Goal: Complete application form

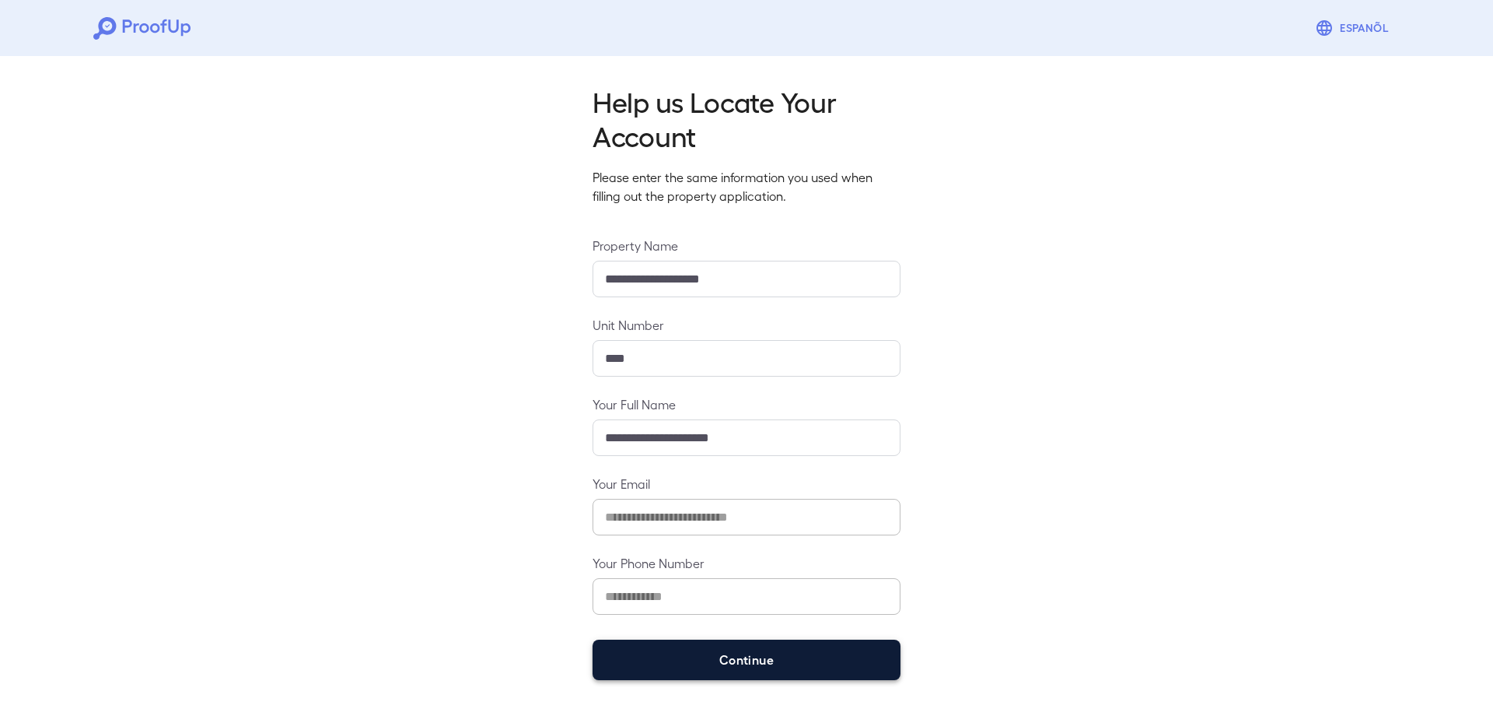
click at [744, 644] on button "Continue" at bounding box center [747, 659] width 308 height 40
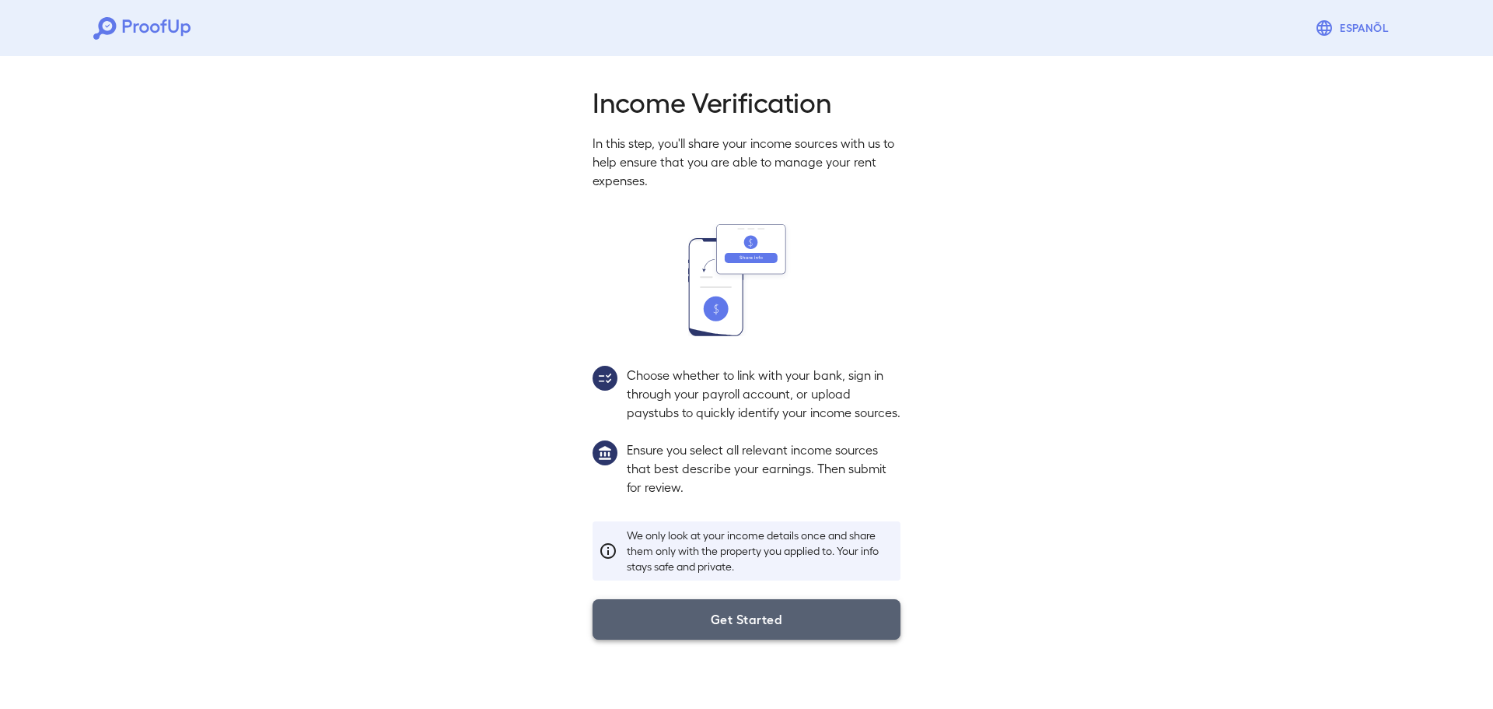
click at [748, 632] on button "Get Started" at bounding box center [747, 619] width 308 height 40
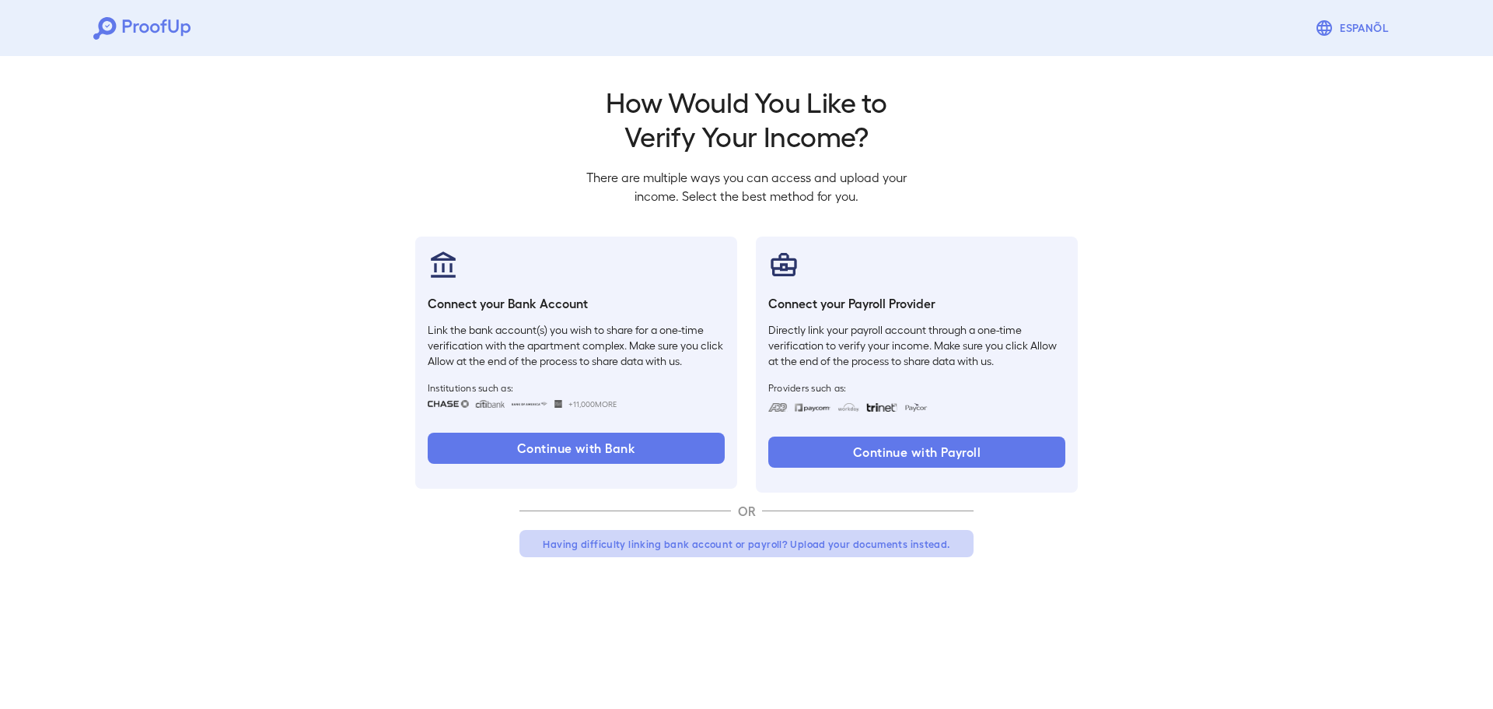
click at [742, 548] on button "Having difficulty linking bank account or payroll? Upload your documents instea…" at bounding box center [747, 544] width 454 height 28
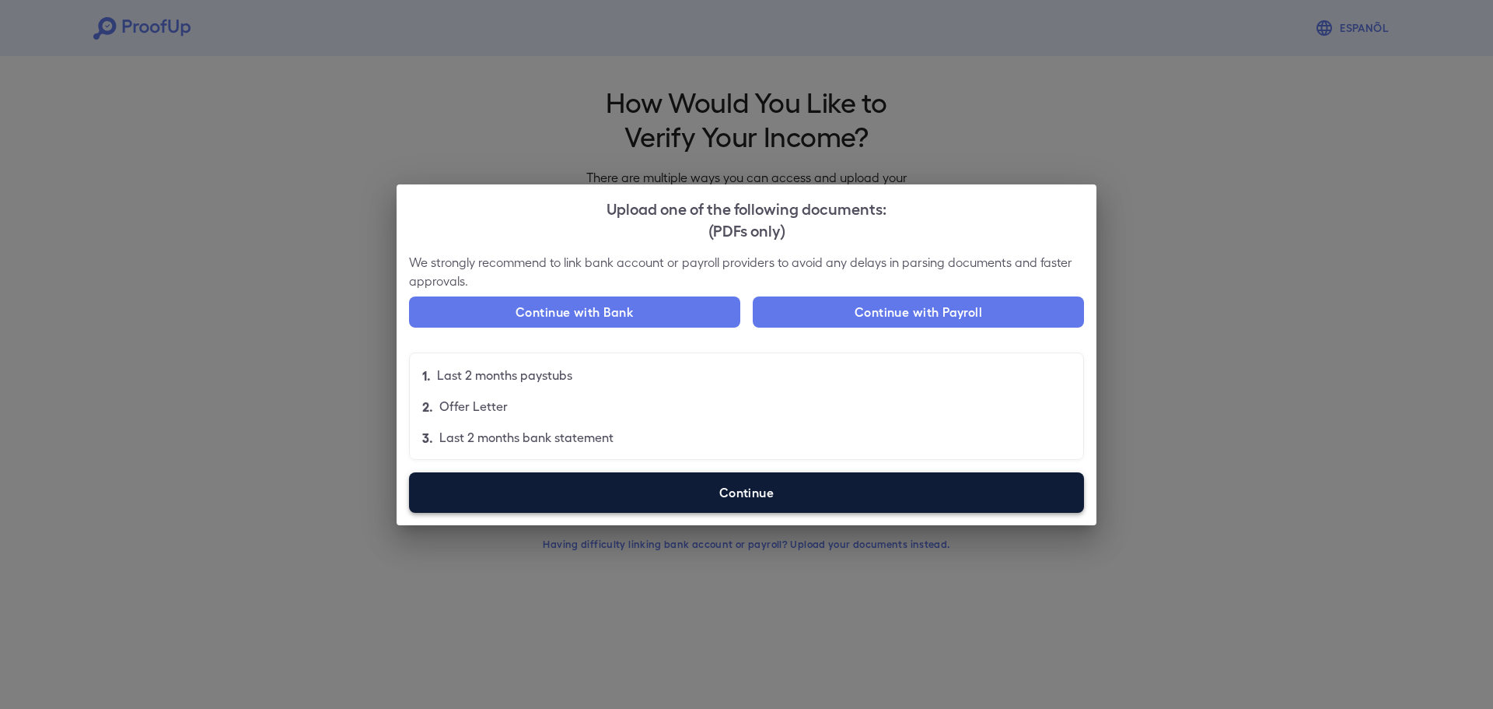
click at [716, 491] on label "Continue" at bounding box center [746, 492] width 675 height 40
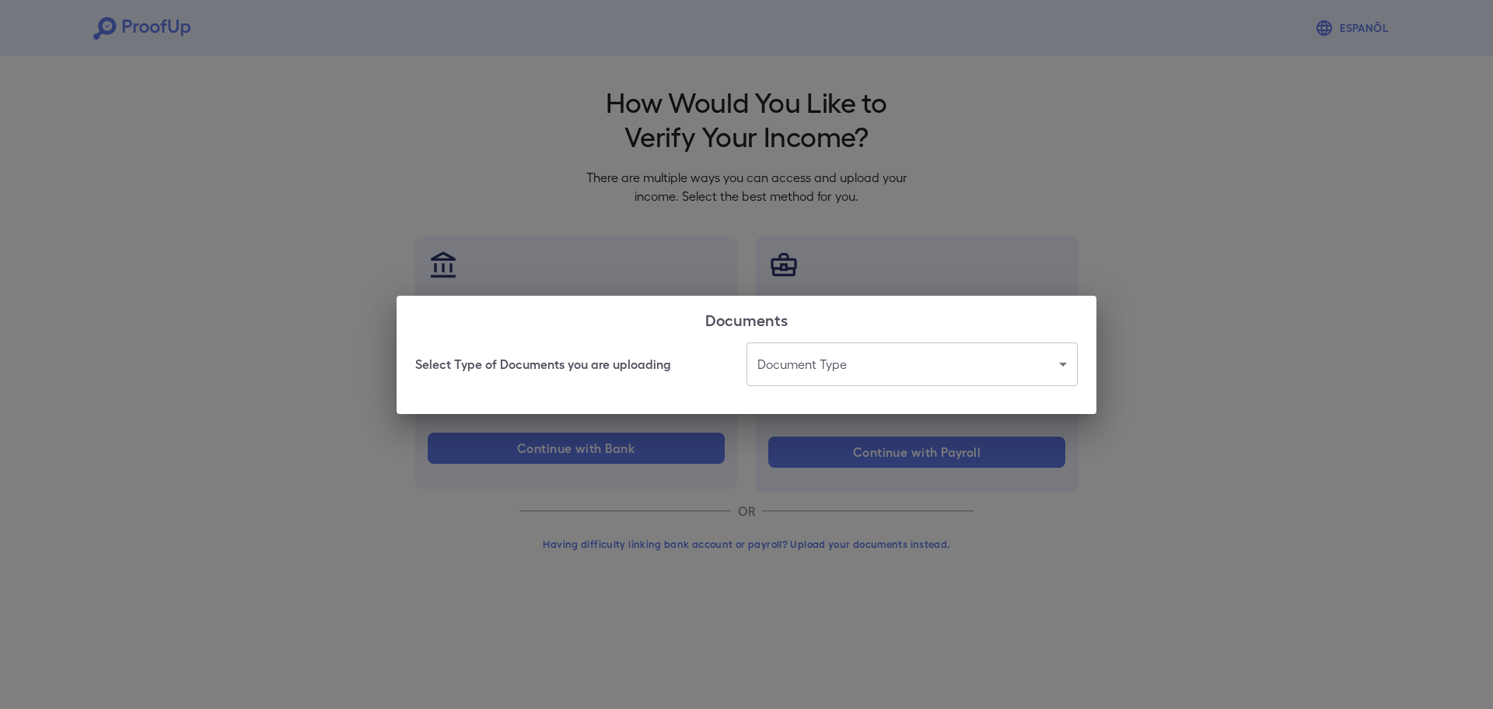
click at [842, 385] on body "Espanõl Go back How Would You Like to Verify Your Income? There are multiple wa…" at bounding box center [746, 297] width 1493 height 594
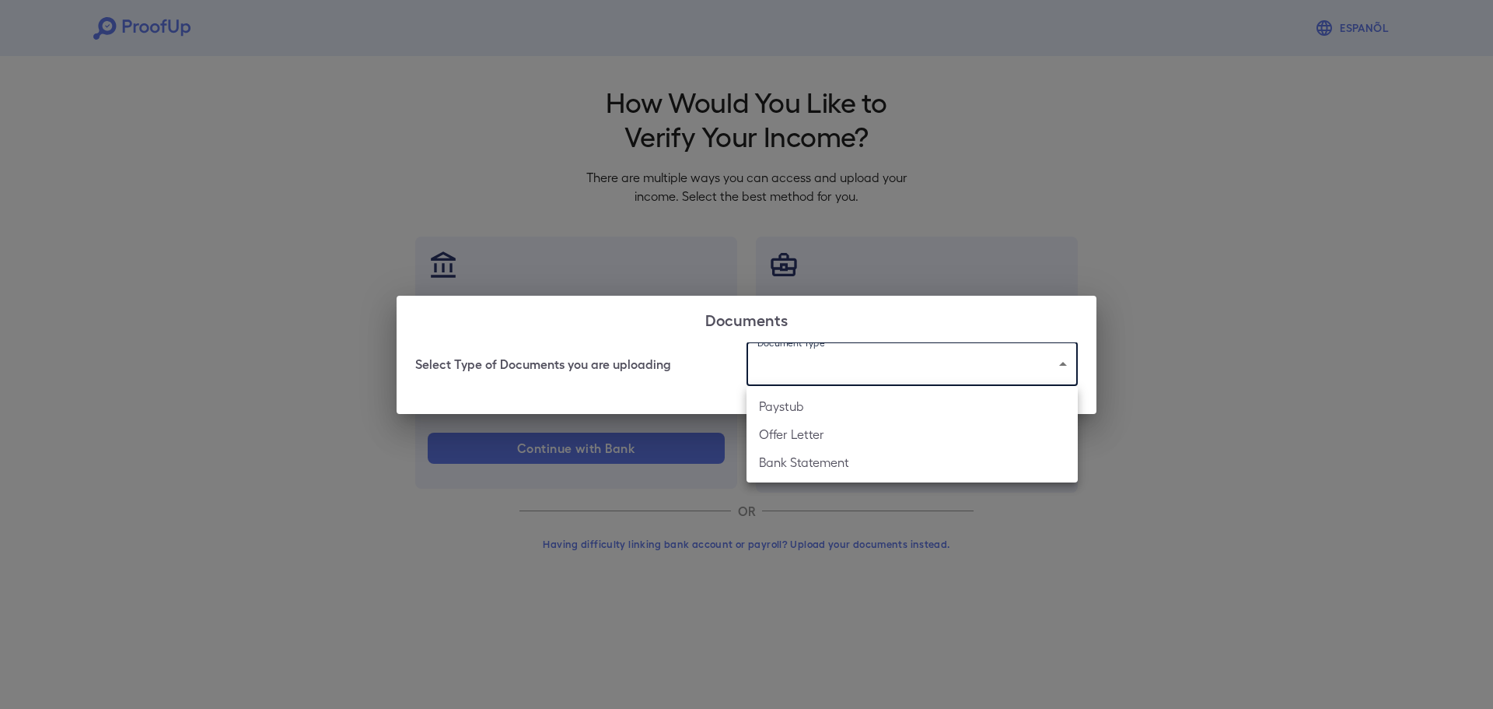
click at [823, 457] on li "Bank Statement" at bounding box center [912, 462] width 331 height 28
type input "**********"
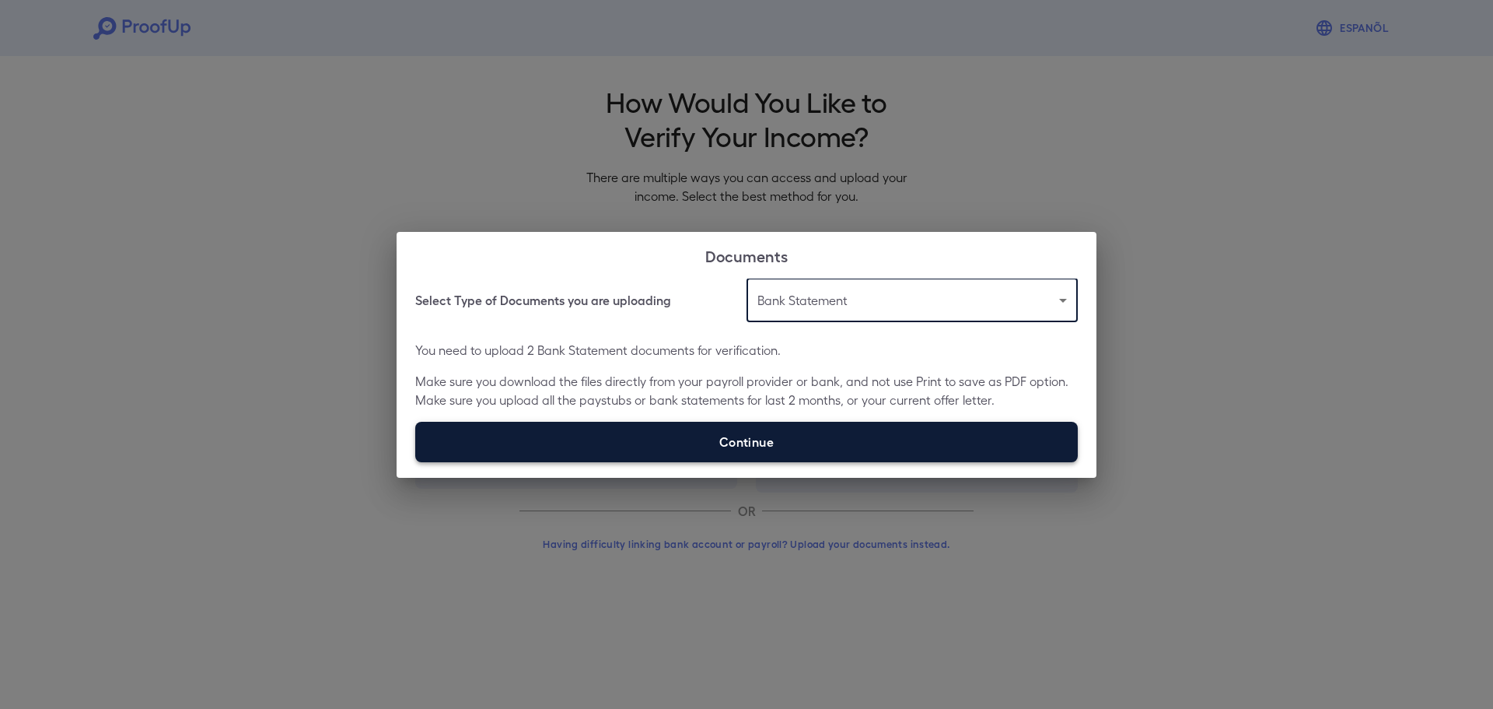
click at [749, 432] on label "Continue" at bounding box center [746, 442] width 663 height 40
click at [416, 461] on input "Continue" at bounding box center [415, 461] width 1 height 1
type input "**********"
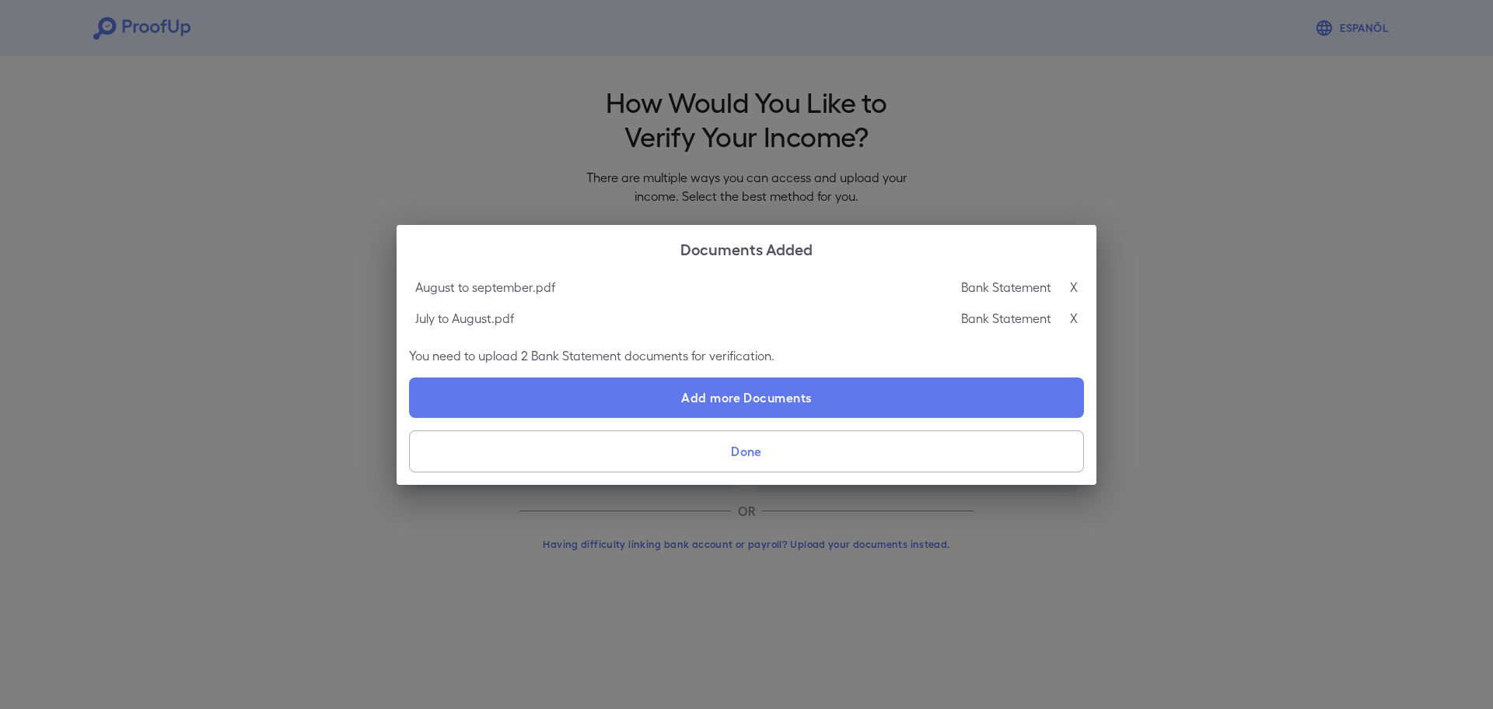
click at [745, 450] on button "Done" at bounding box center [746, 451] width 675 height 42
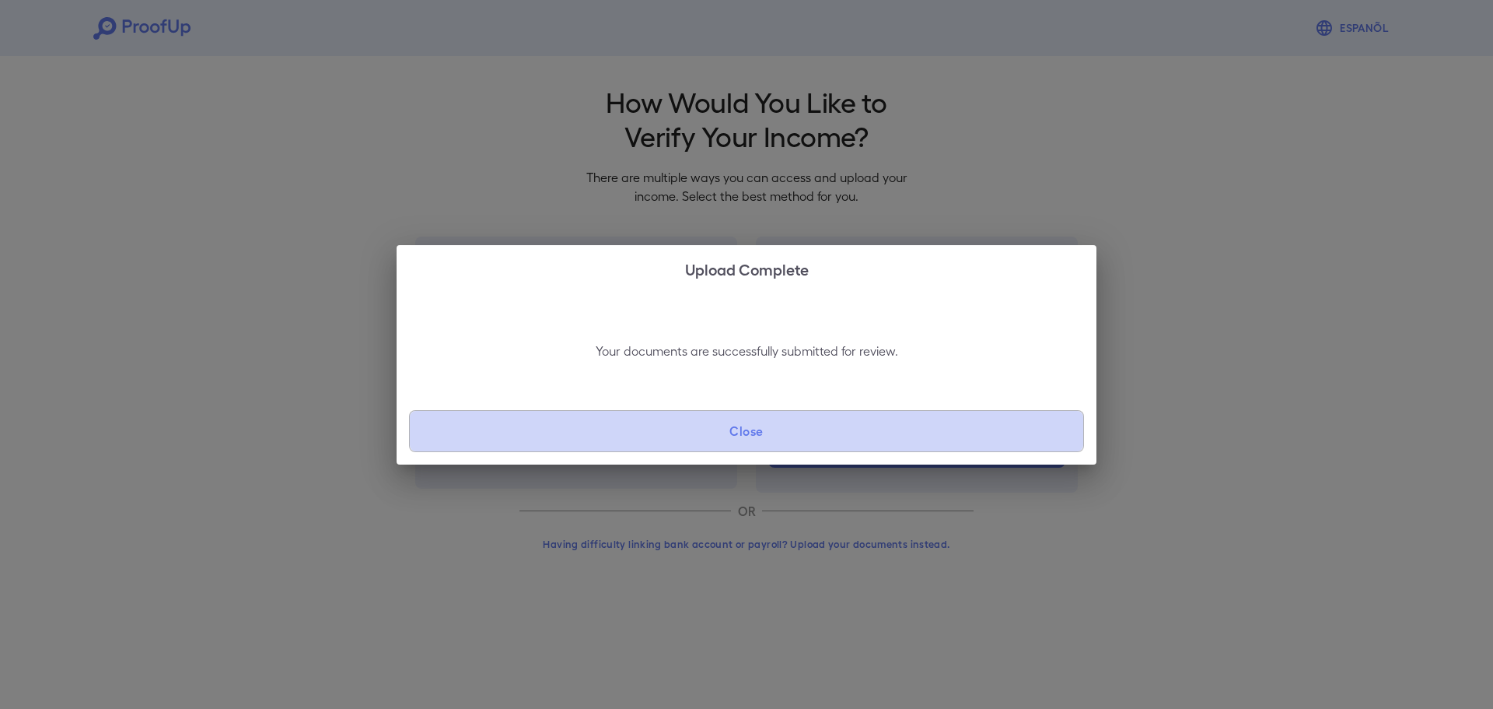
click at [757, 437] on button "Close" at bounding box center [746, 431] width 675 height 42
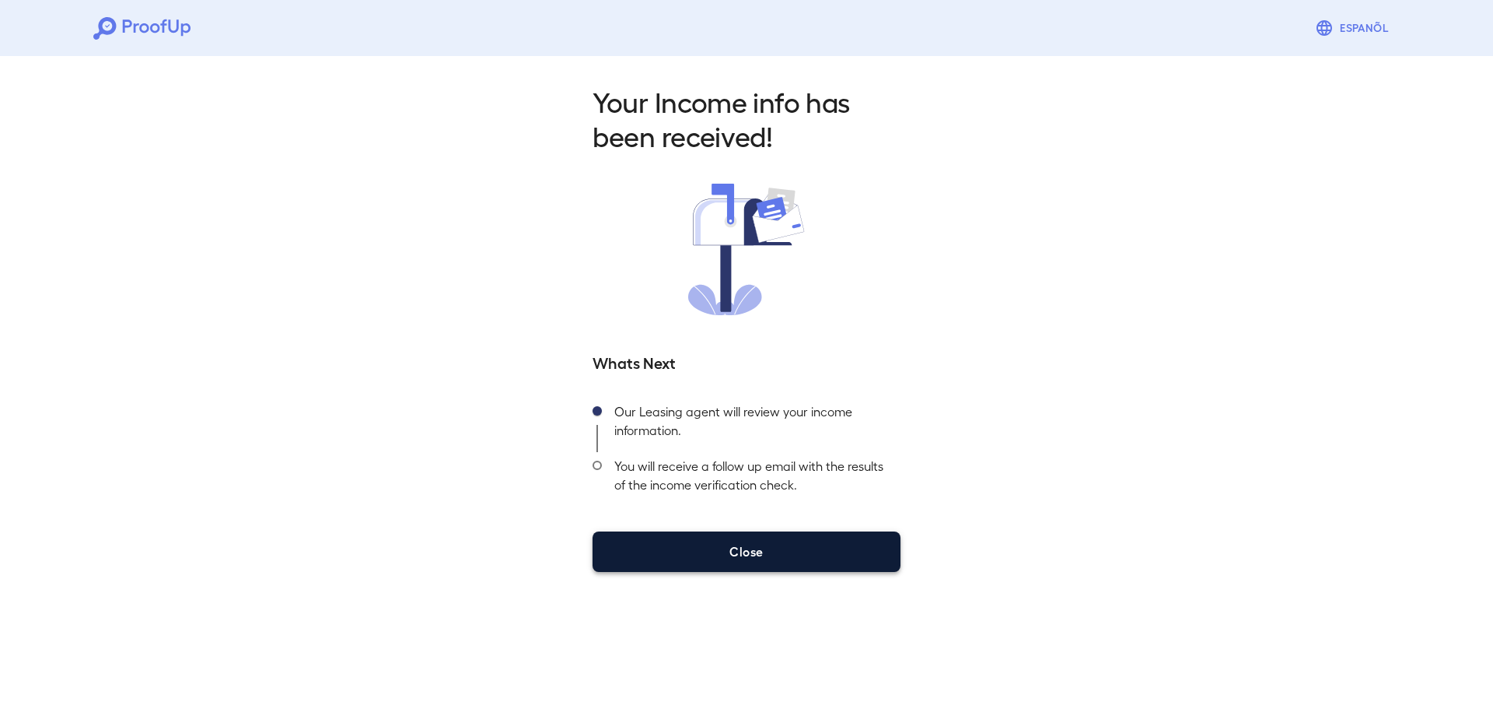
click at [807, 540] on button "Close" at bounding box center [747, 551] width 308 height 40
